Goal: Transaction & Acquisition: Book appointment/travel/reservation

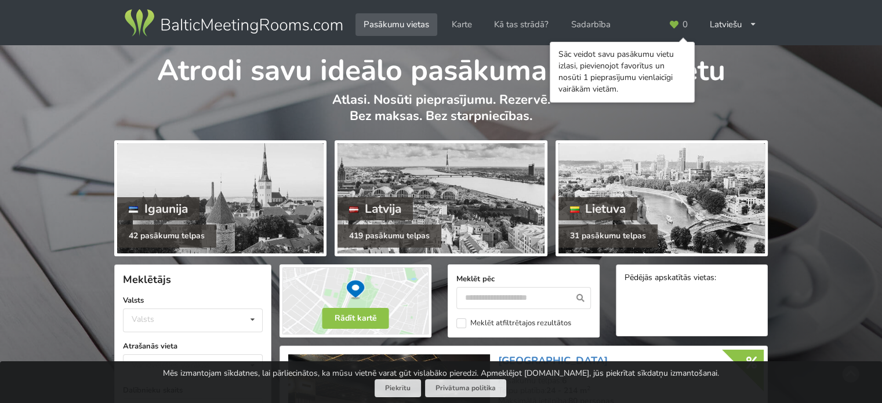
click at [772, 89] on div "Atrodi savu ideālo pasākuma norises vietu Atlasi. Nosūti pieprasījumu. Rezervē.…" at bounding box center [441, 90] width 882 height 91
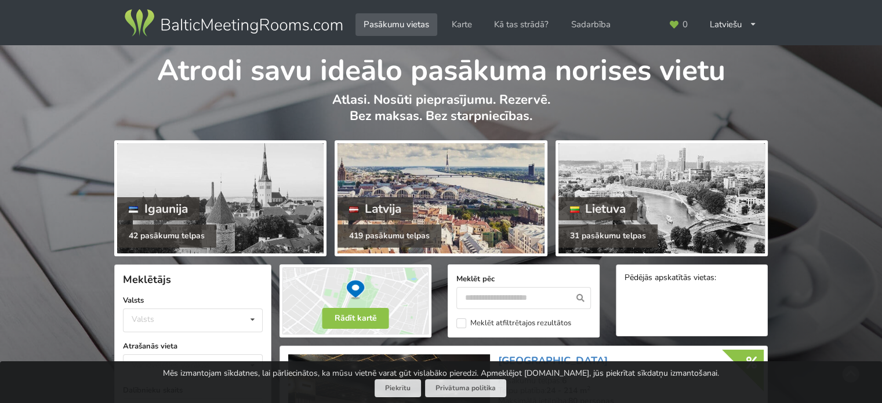
click at [492, 166] on div at bounding box center [440, 198] width 206 height 110
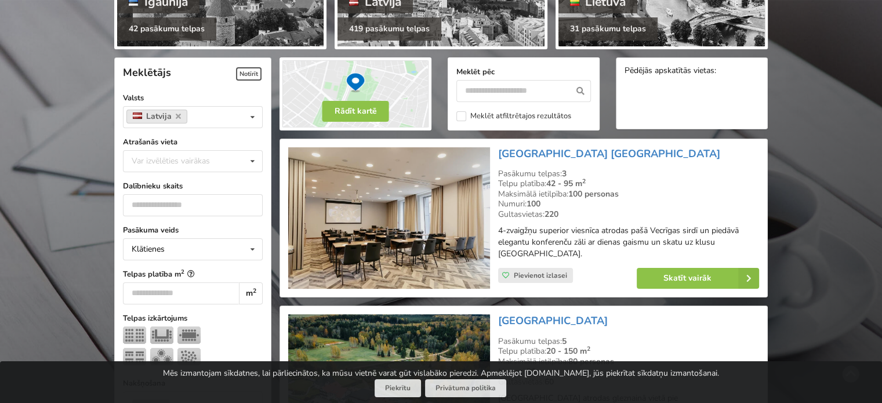
scroll to position [174, 0]
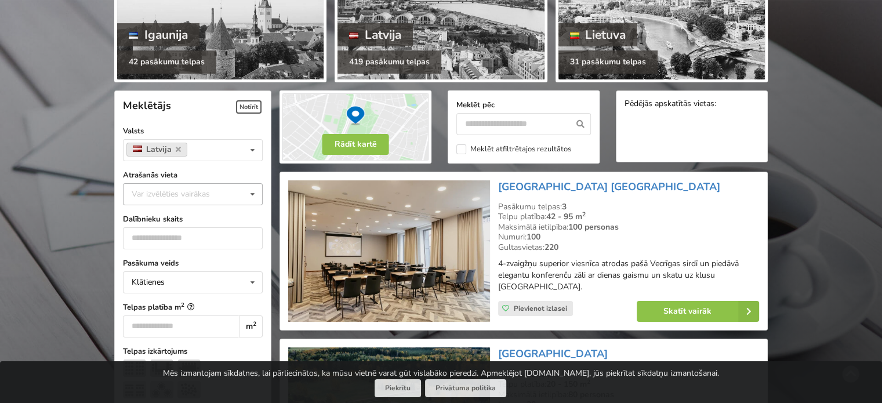
click at [252, 193] on icon at bounding box center [252, 194] width 17 height 21
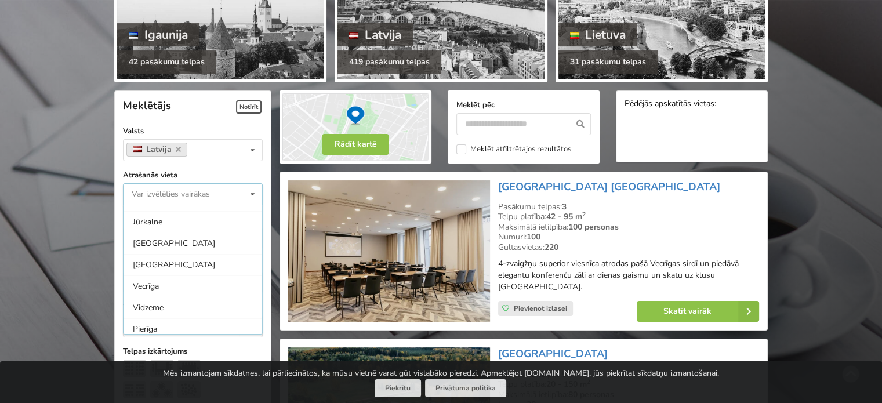
scroll to position [116, 0]
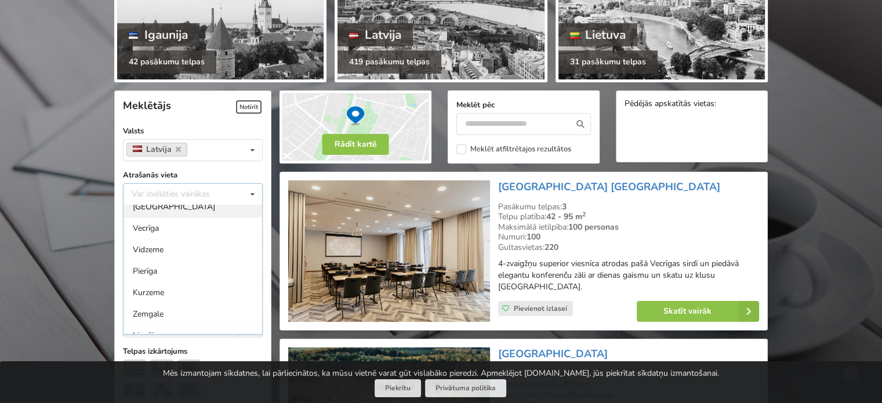
click at [231, 210] on div "[GEOGRAPHIC_DATA]" at bounding box center [193, 206] width 139 height 21
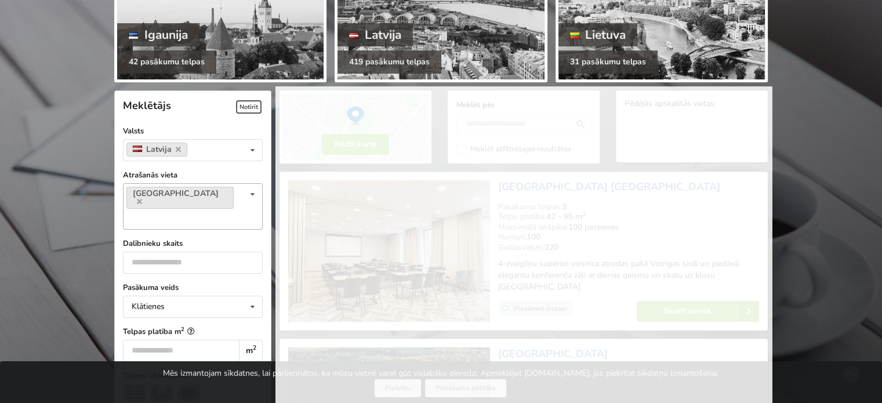
scroll to position [95, 0]
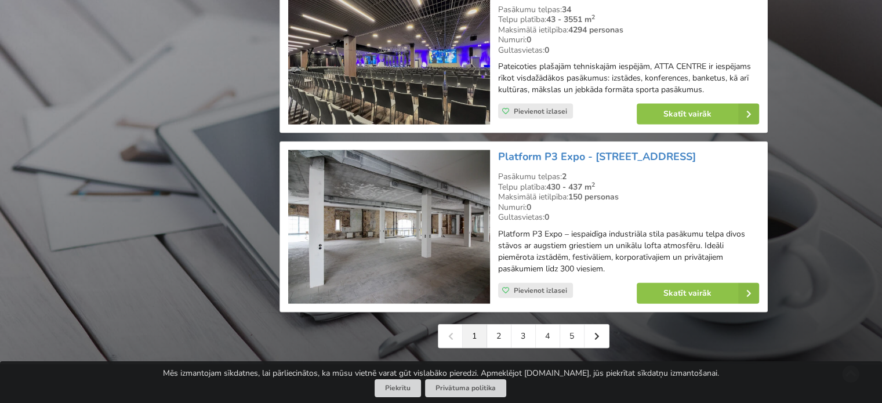
scroll to position [2579, 0]
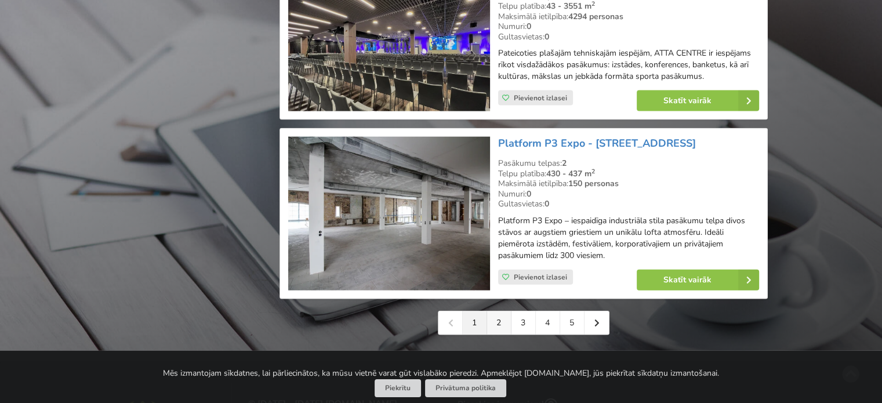
click at [502, 322] on link "2" at bounding box center [499, 322] width 24 height 23
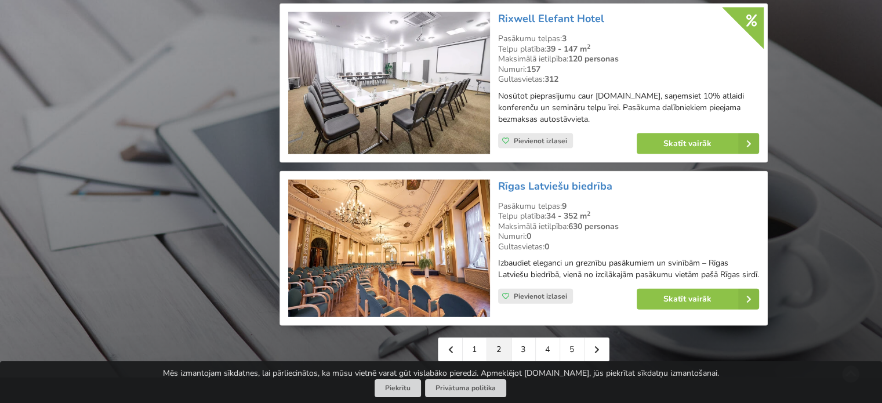
scroll to position [2725, 0]
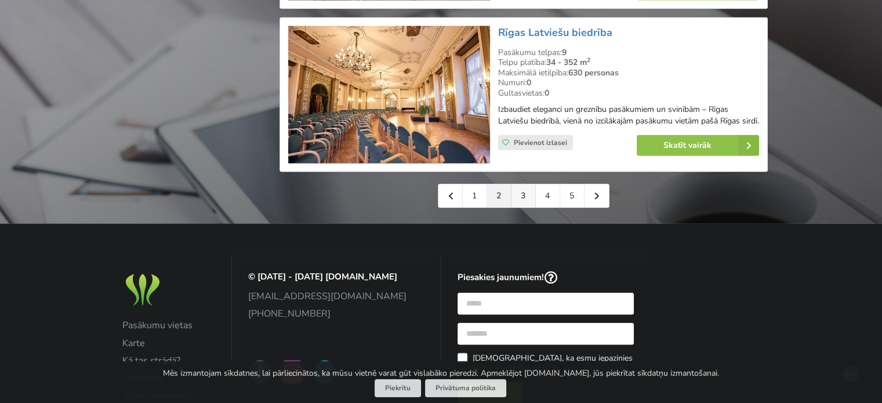
click at [520, 208] on link "3" at bounding box center [523, 195] width 24 height 23
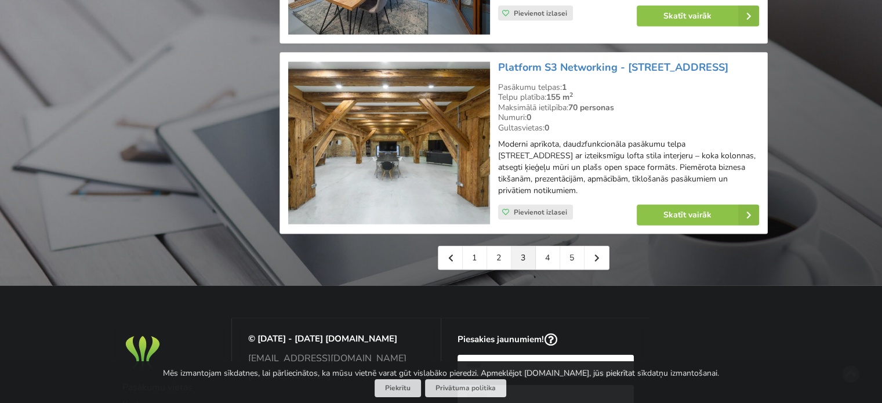
scroll to position [2725, 0]
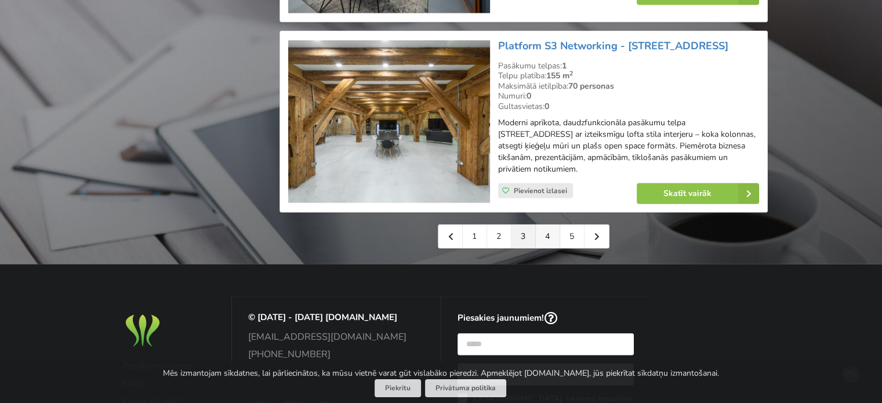
click at [546, 227] on link "4" at bounding box center [548, 236] width 24 height 23
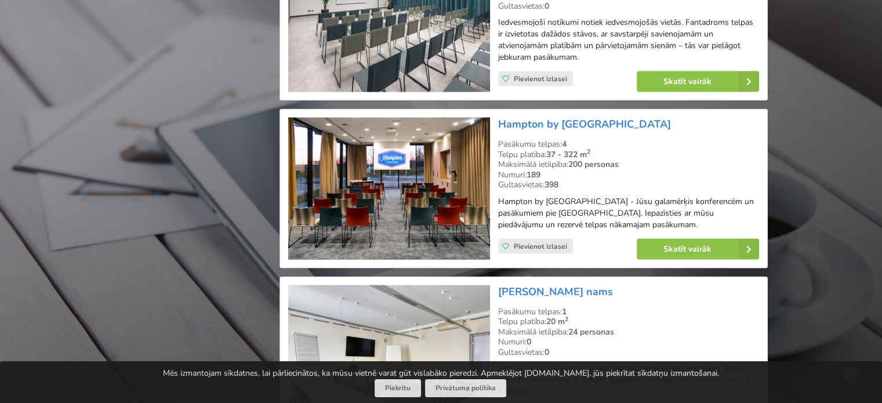
scroll to position [2667, 0]
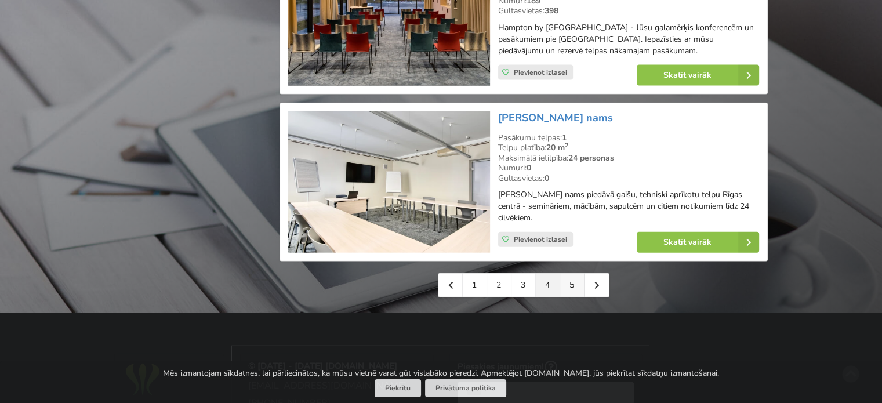
click at [571, 274] on link "5" at bounding box center [572, 285] width 24 height 23
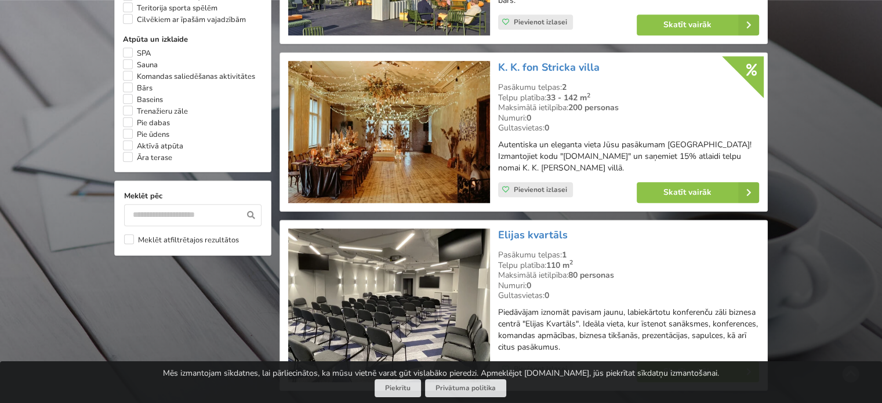
scroll to position [1102, 0]
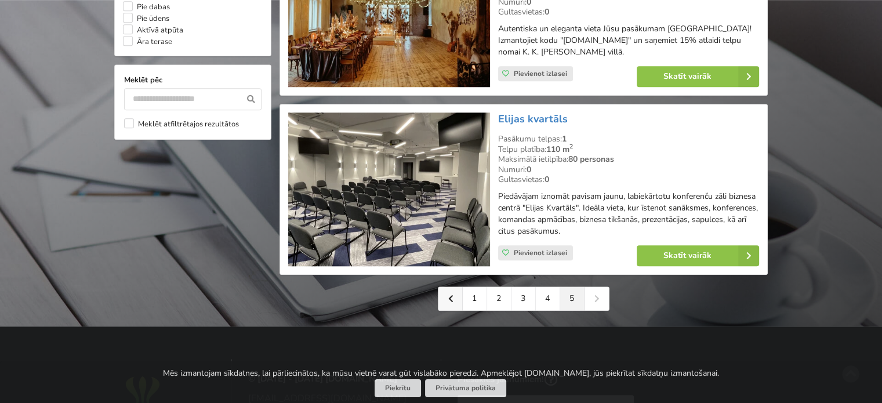
click at [453, 287] on link at bounding box center [450, 298] width 24 height 23
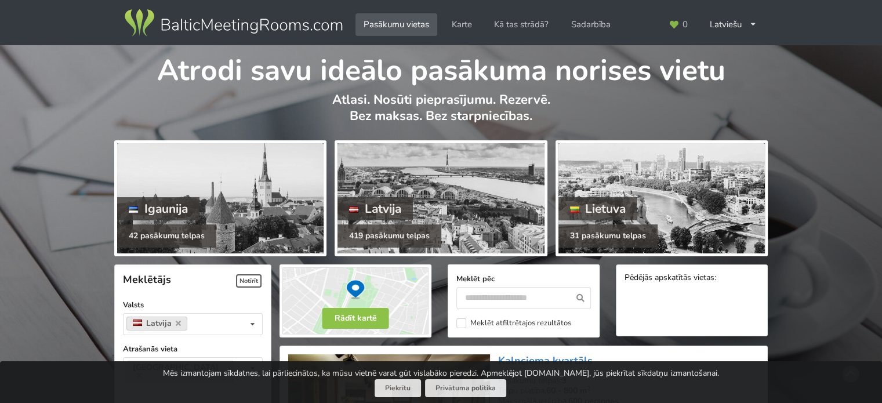
scroll to position [174, 0]
